Goal: Information Seeking & Learning: Learn about a topic

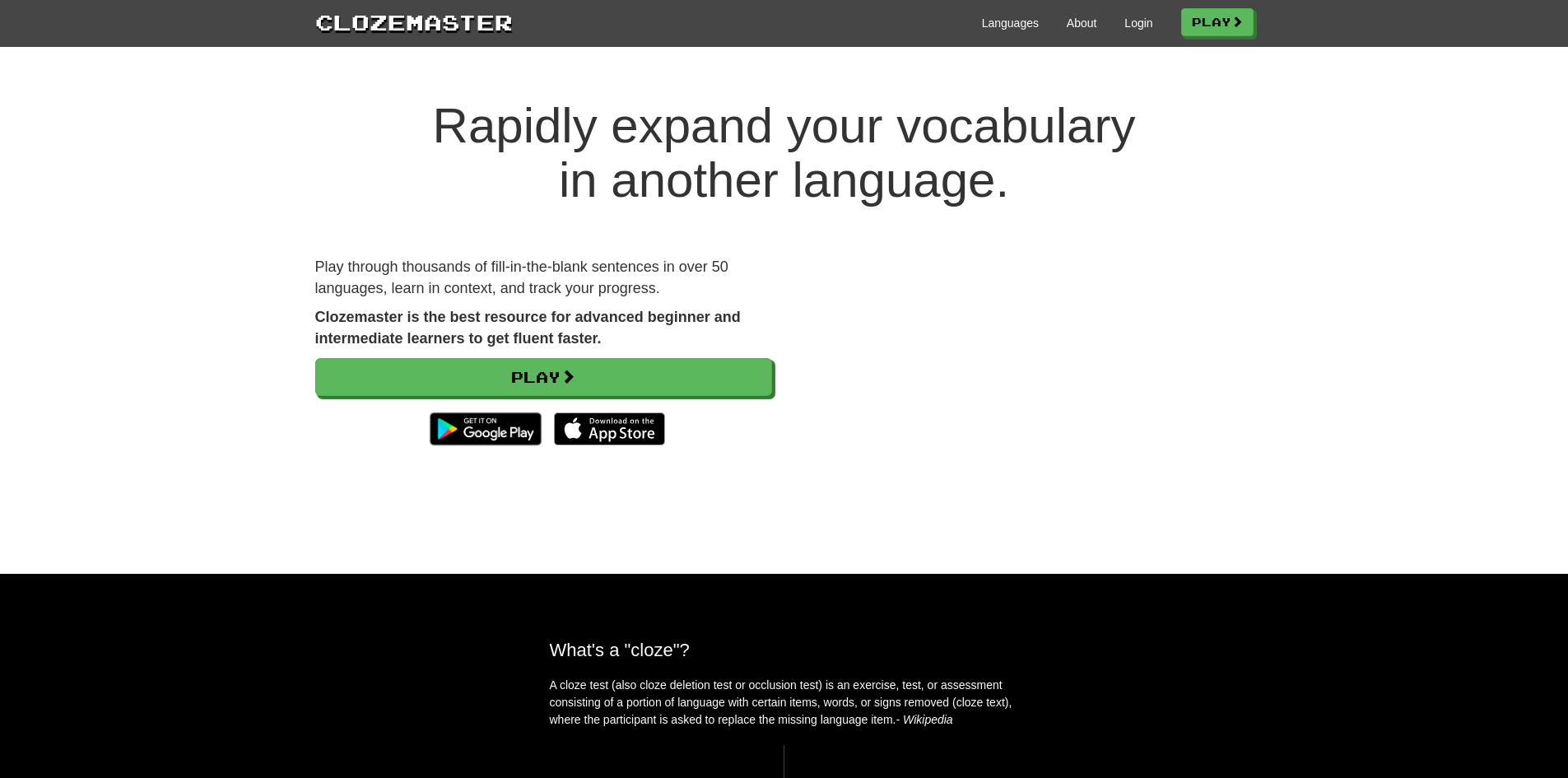
click at [1141, 34] on div "Languages About Login Play" at bounding box center [883, 21] width 741 height 31
click at [1131, 28] on link "Login" at bounding box center [1139, 23] width 28 height 17
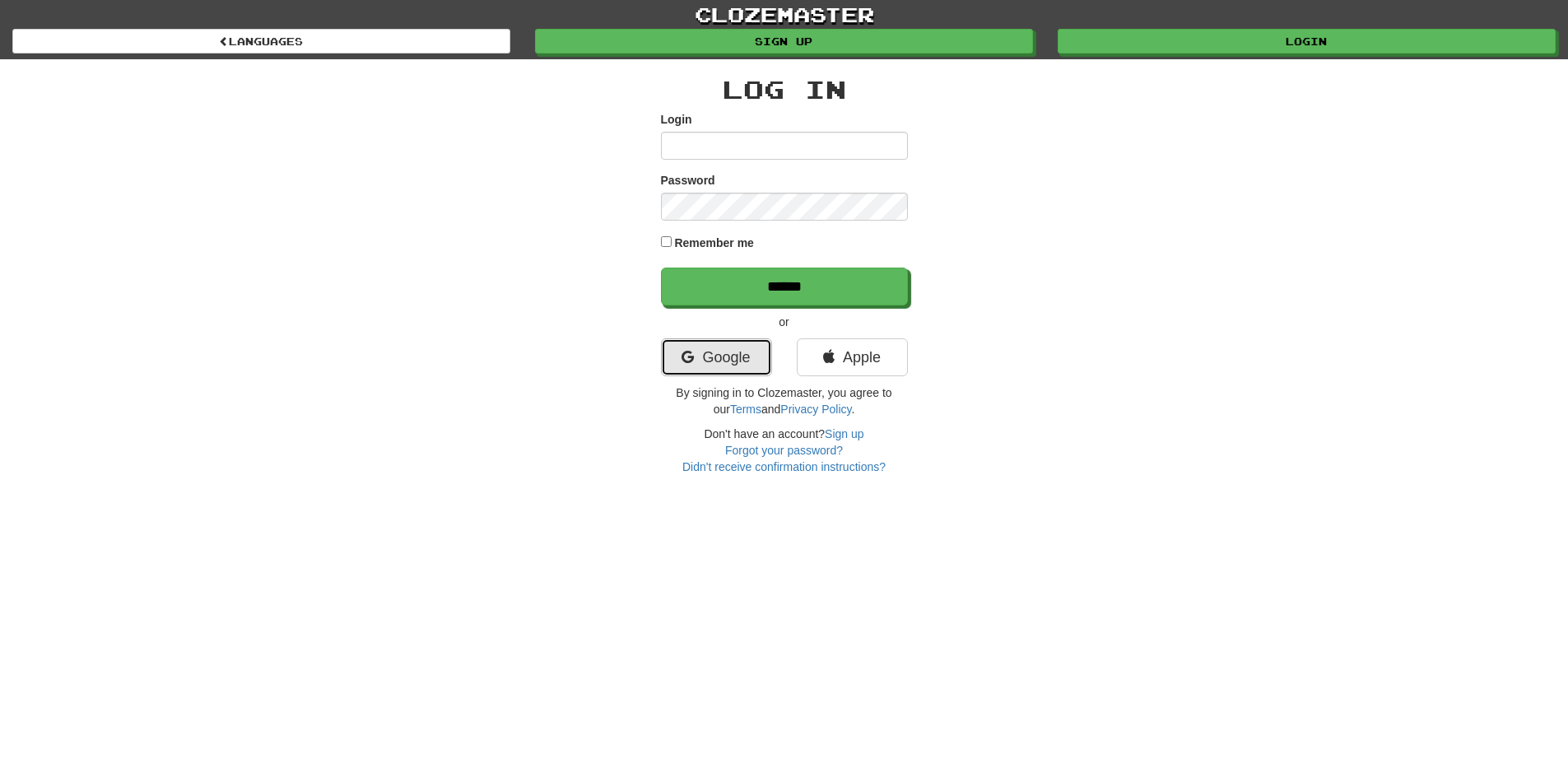
click at [721, 350] on link "Google" at bounding box center [716, 356] width 111 height 38
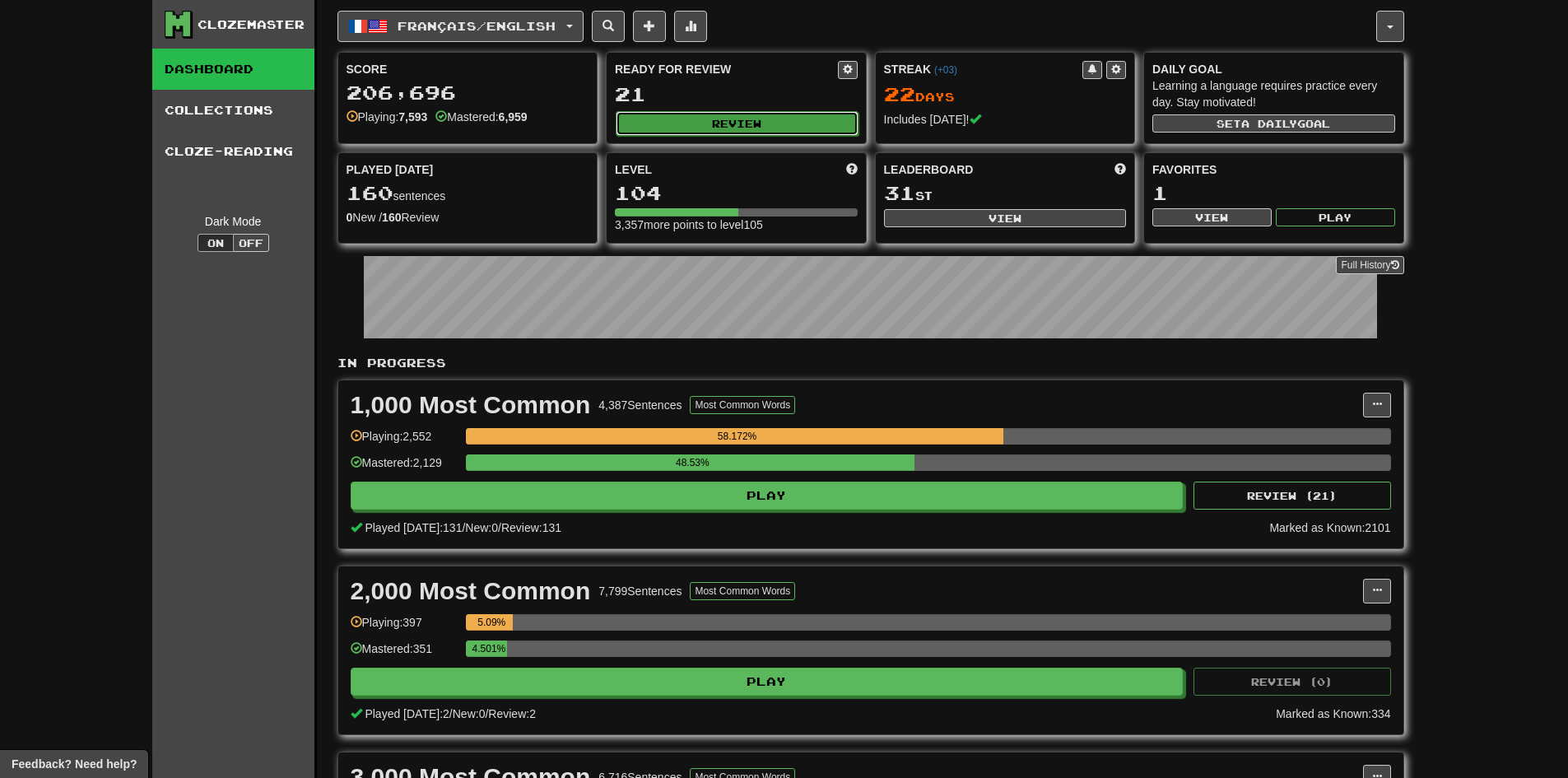
click at [693, 117] on button "Review" at bounding box center [737, 123] width 243 height 25
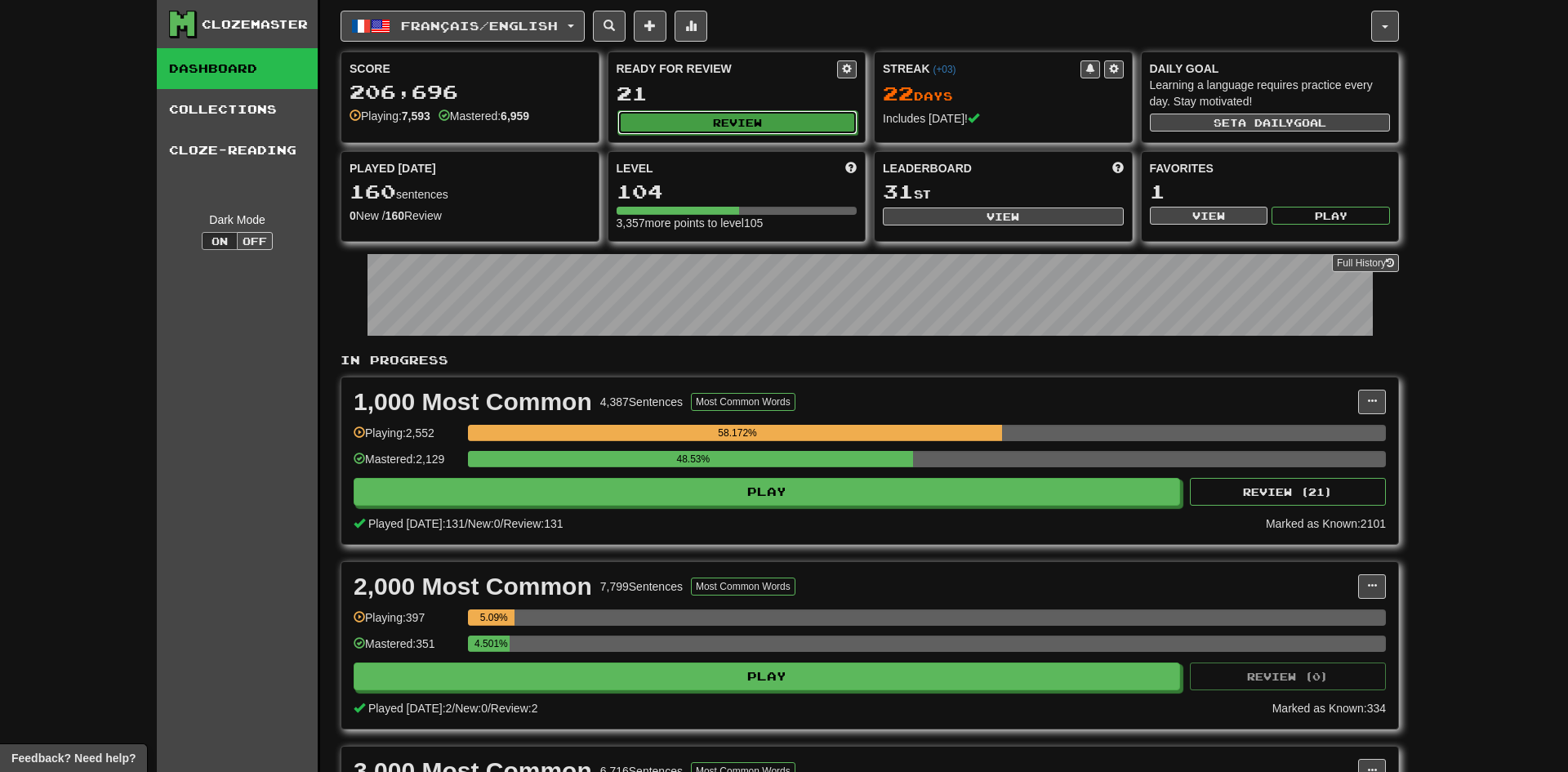
select select "**"
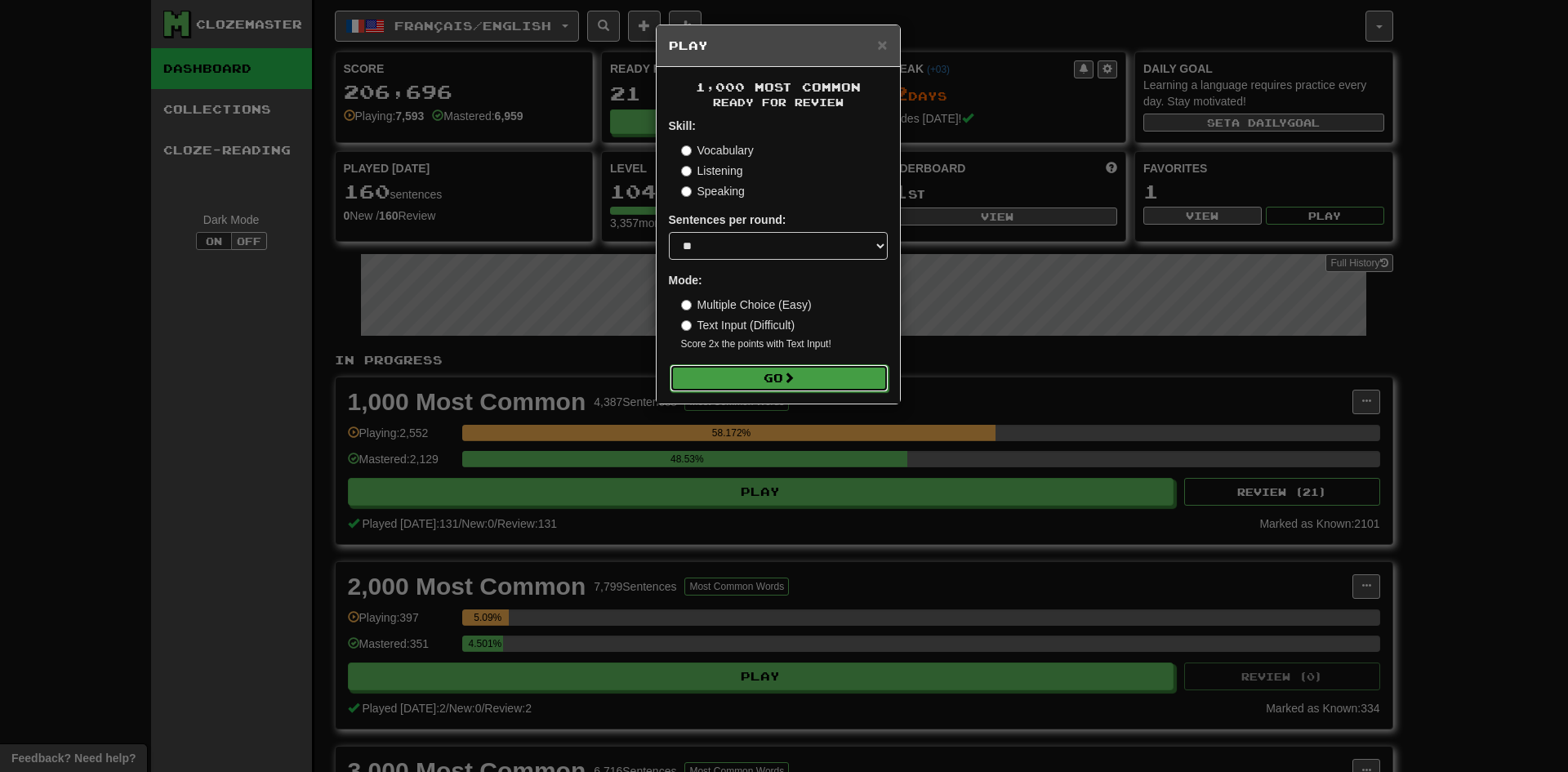
click at [813, 364] on button "Go" at bounding box center [779, 378] width 219 height 28
